Goal: Find specific page/section

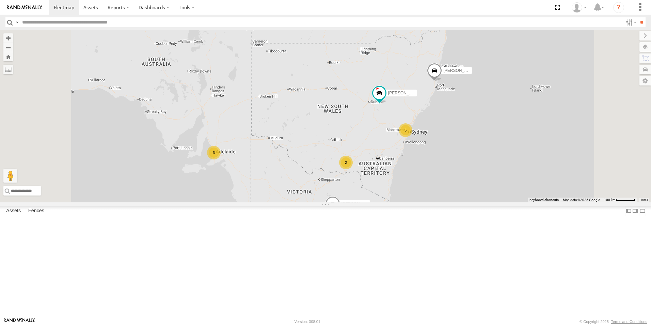
click at [0, 0] on div "[PERSON_NAME] - [US_STATE]" at bounding box center [0, 0] width 0 height 0
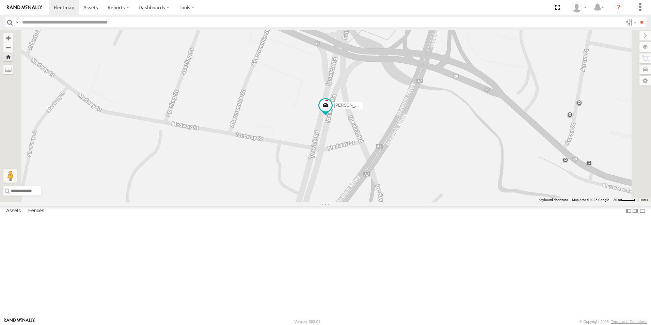
click at [0, 0] on div "All Assets" at bounding box center [0, 0] width 0 height 0
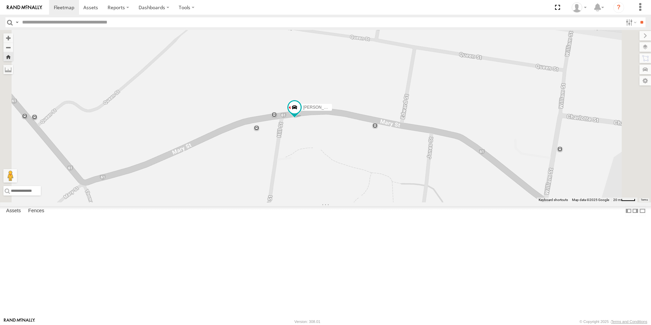
click at [0, 0] on div "All Assets" at bounding box center [0, 0] width 0 height 0
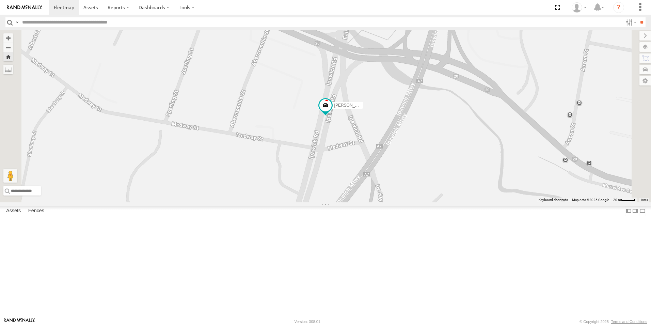
click at [0, 0] on div "All Assets" at bounding box center [0, 0] width 0 height 0
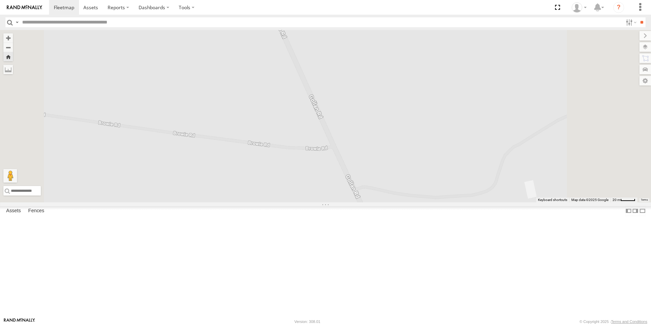
scroll to position [34, 0]
click at [0, 0] on div "All Assets" at bounding box center [0, 0] width 0 height 0
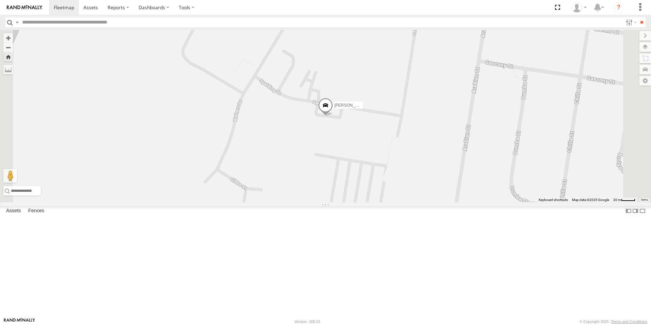
click at [0, 0] on div "All Assets" at bounding box center [0, 0] width 0 height 0
